Goal: Task Accomplishment & Management: Manage account settings

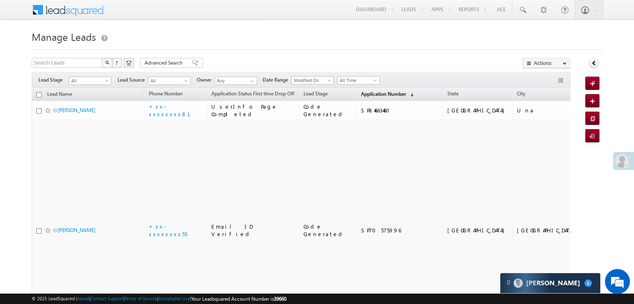
click at [361, 95] on span "Application Number" at bounding box center [383, 94] width 45 height 6
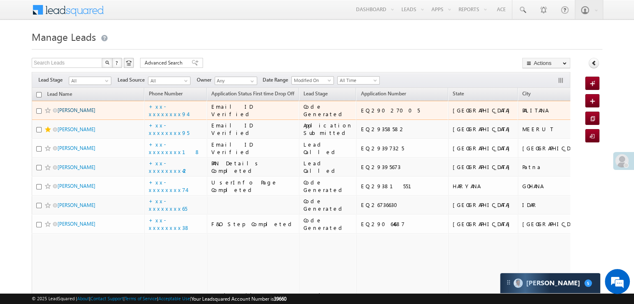
click at [70, 113] on link "JADAV SAVAN" at bounding box center [77, 110] width 38 height 6
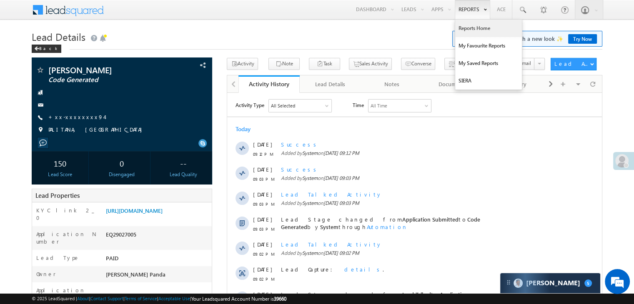
click at [471, 28] on link "Reports Home" at bounding box center [488, 29] width 67 height 18
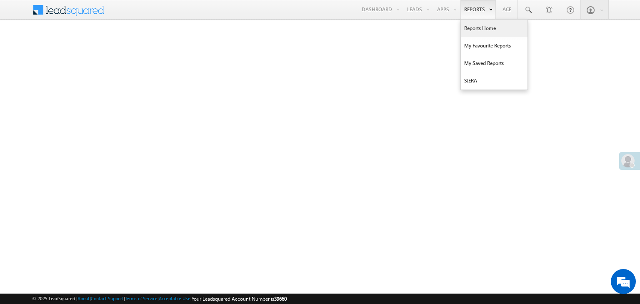
click at [474, 30] on link "Reports Home" at bounding box center [494, 29] width 67 height 18
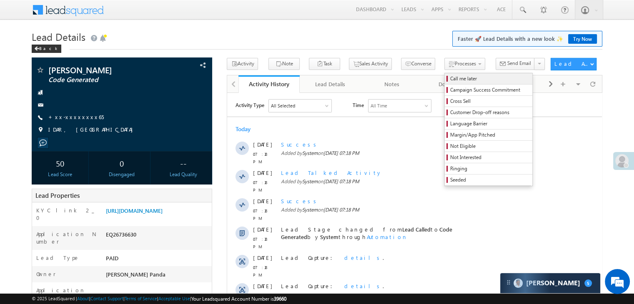
click at [450, 80] on span "Call me later" at bounding box center [489, 79] width 79 height 8
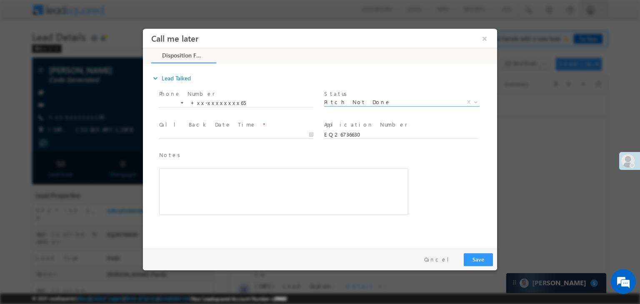
select select "Pitch Not Done"
type input "09/22/25 9:57 PM"
click at [280, 135] on input "09/22/25 9:57 PM" at bounding box center [236, 135] width 154 height 8
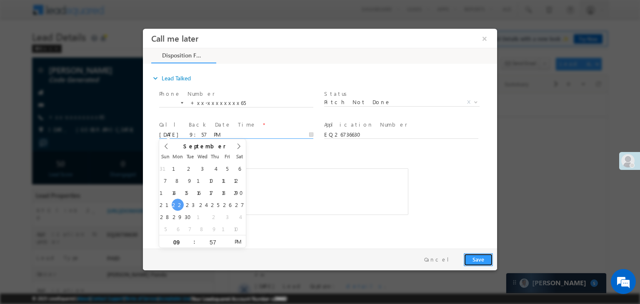
click at [476, 260] on button "Save" at bounding box center [478, 259] width 29 height 13
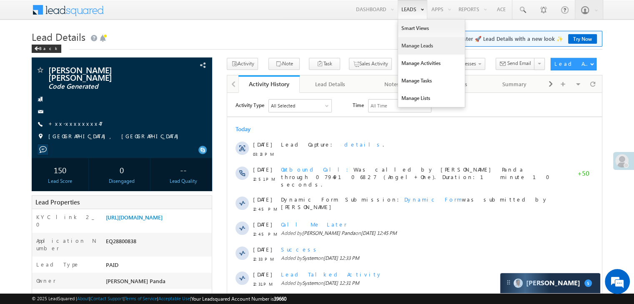
click at [408, 45] on link "Manage Leads" at bounding box center [431, 46] width 67 height 18
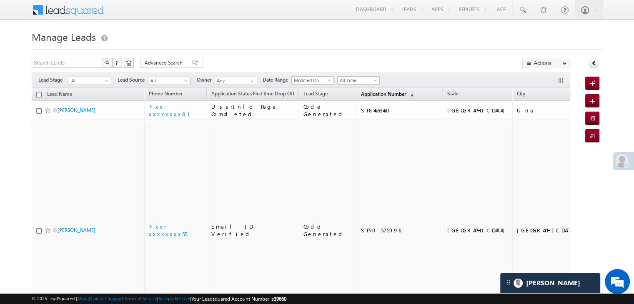
click at [368, 95] on span "Application Number" at bounding box center [383, 94] width 45 height 6
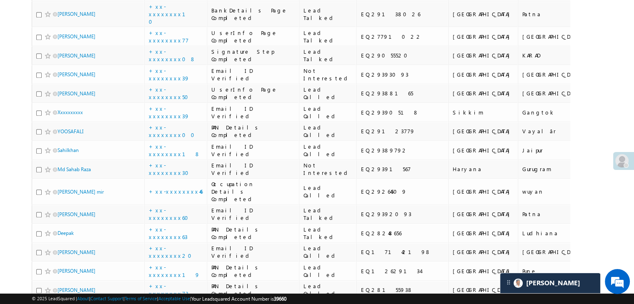
scroll to position [917, 0]
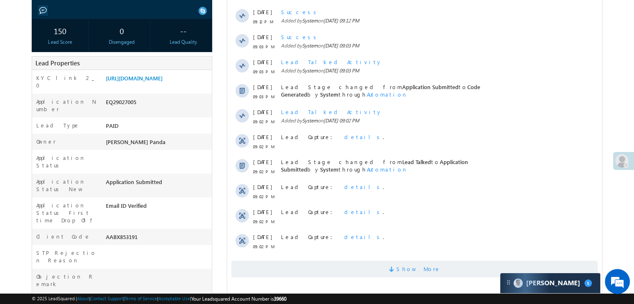
scroll to position [250, 0]
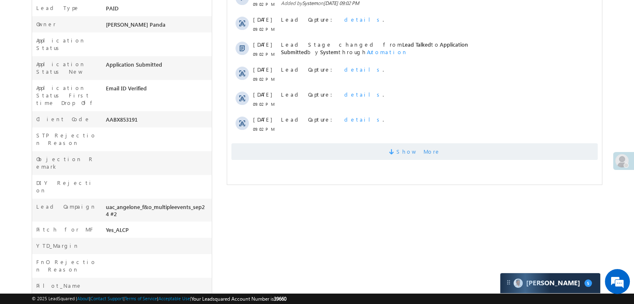
click at [412, 150] on span "Show More" at bounding box center [418, 151] width 44 height 17
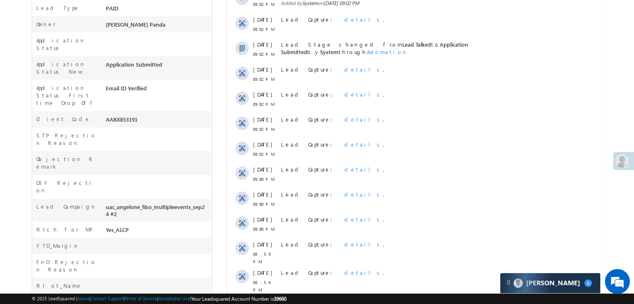
scroll to position [406, 0]
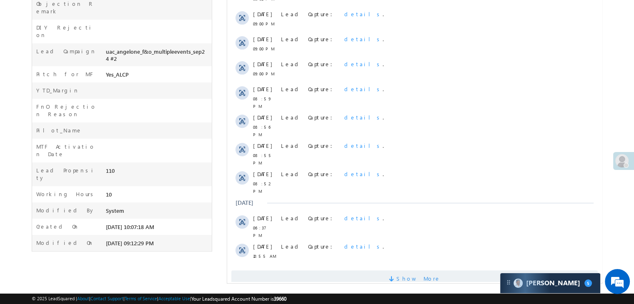
click at [419, 270] on span "Show More" at bounding box center [418, 278] width 44 height 17
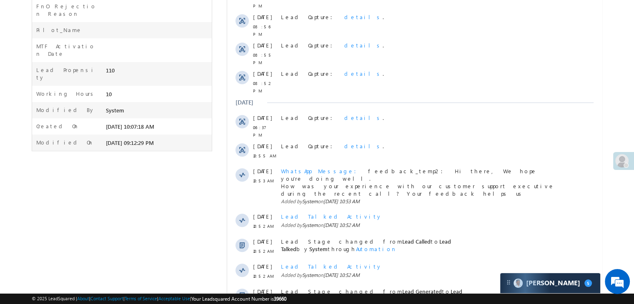
scroll to position [656, 0]
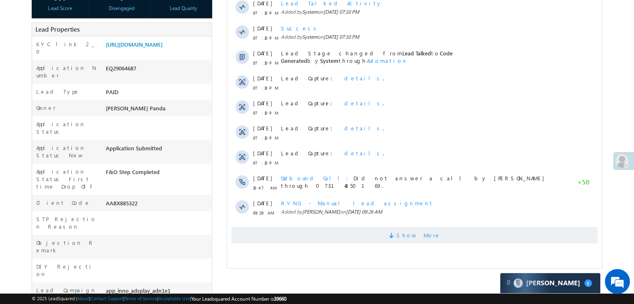
scroll to position [208, 0]
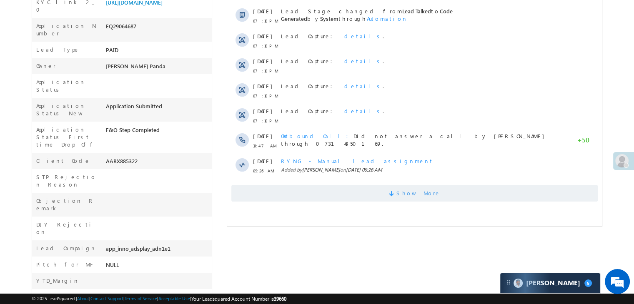
click at [416, 194] on span "Show More" at bounding box center [418, 193] width 44 height 17
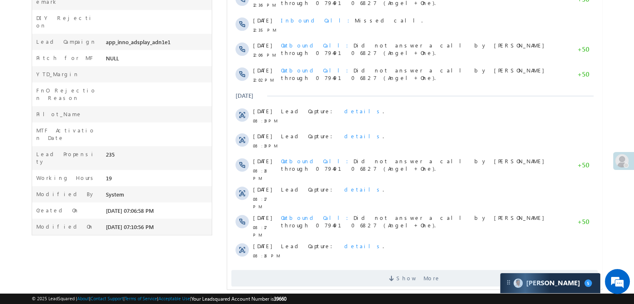
scroll to position [417, 0]
click at [421, 268] on span "Show More" at bounding box center [418, 276] width 44 height 17
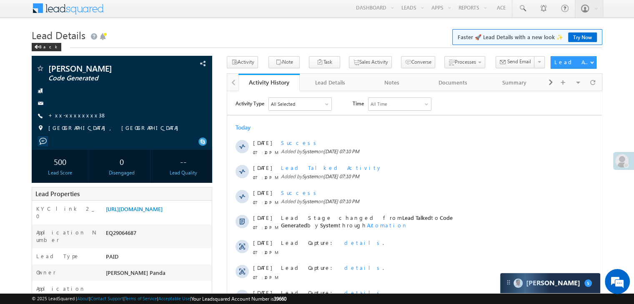
scroll to position [0, 0]
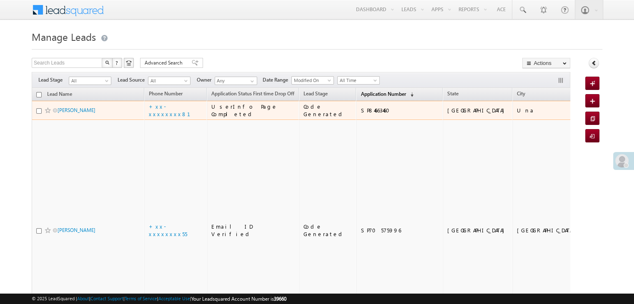
click at [361, 93] on span "Application Number" at bounding box center [383, 94] width 45 height 6
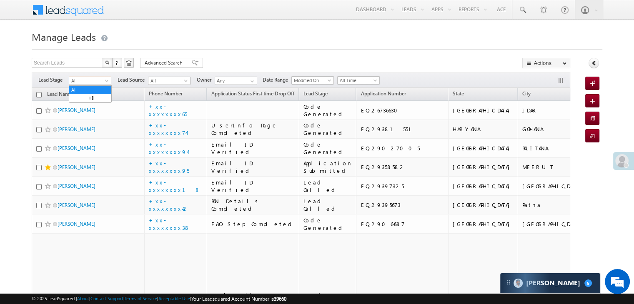
click at [108, 83] on span at bounding box center [107, 82] width 7 height 7
click at [90, 98] on link "Lead Generated" at bounding box center [90, 99] width 42 height 8
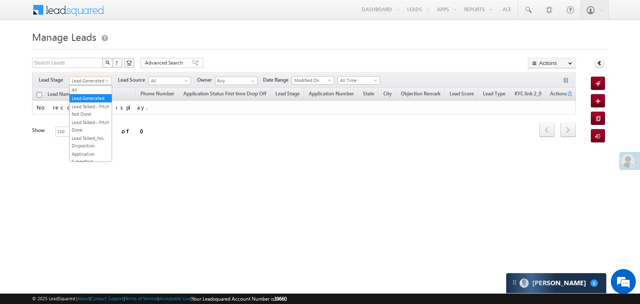
click at [108, 81] on span at bounding box center [108, 82] width 7 height 7
click at [95, 87] on link "All" at bounding box center [91, 90] width 42 height 8
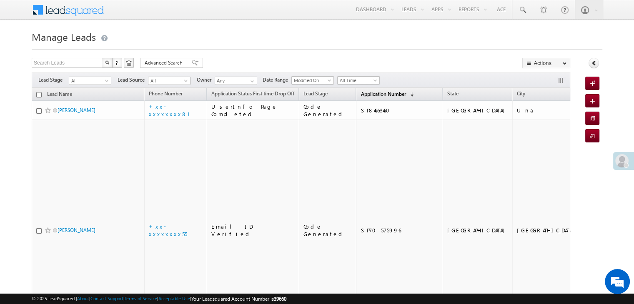
click at [361, 94] on span "Application Number" at bounding box center [383, 94] width 45 height 6
